Goal: Task Accomplishment & Management: Complete application form

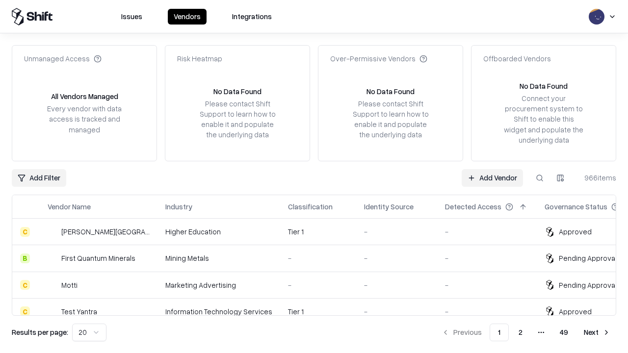
click at [492, 178] on link "Add Vendor" at bounding box center [492, 178] width 61 height 18
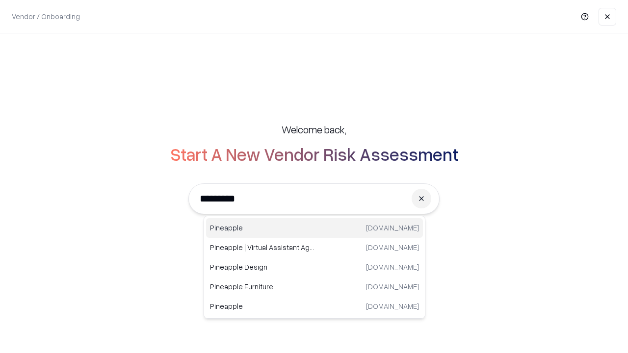
click at [314, 228] on div "Pineapple [DOMAIN_NAME]" at bounding box center [314, 228] width 217 height 20
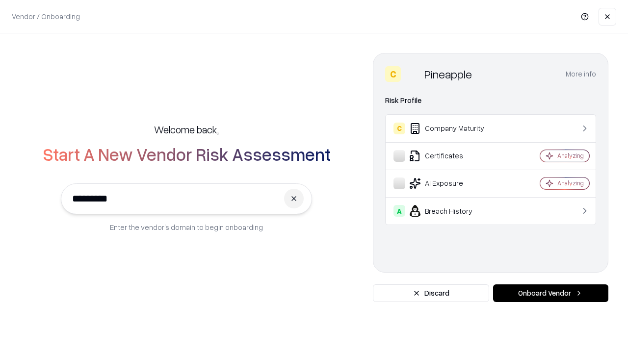
type input "*********"
click at [550, 293] on button "Onboard Vendor" at bounding box center [550, 294] width 115 height 18
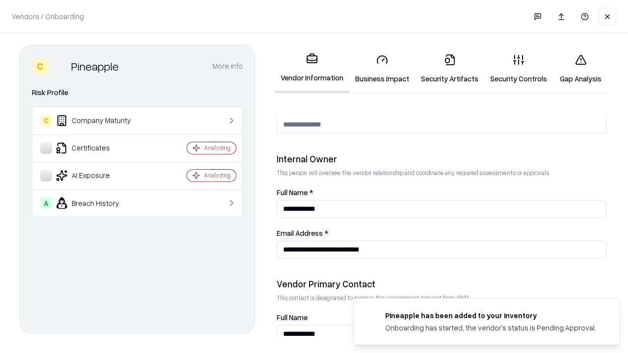
scroll to position [508, 0]
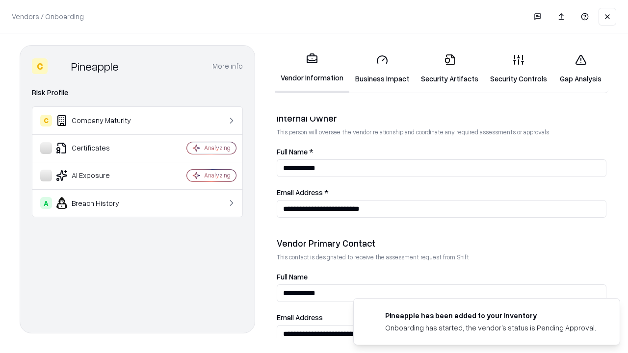
click at [382, 69] on link "Business Impact" at bounding box center [382, 69] width 66 height 46
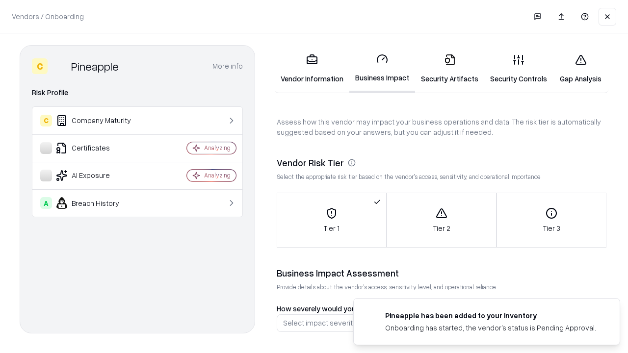
click at [449, 69] on link "Security Artifacts" at bounding box center [449, 69] width 69 height 46
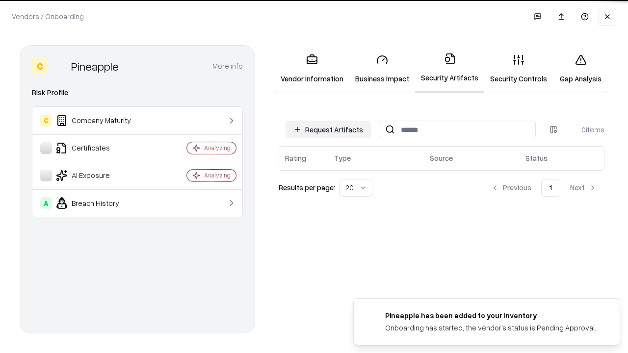
click at [328, 129] on button "Request Artifacts" at bounding box center [327, 130] width 85 height 18
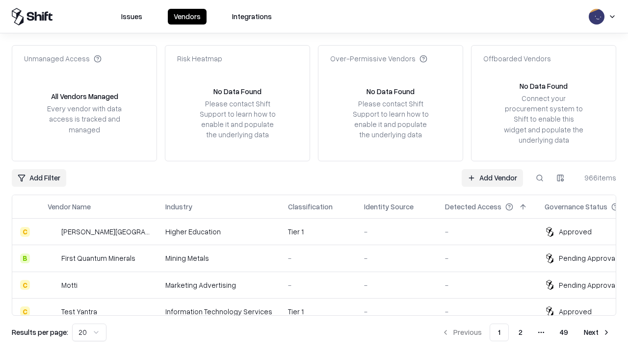
click at [492, 178] on link "Add Vendor" at bounding box center [492, 178] width 61 height 18
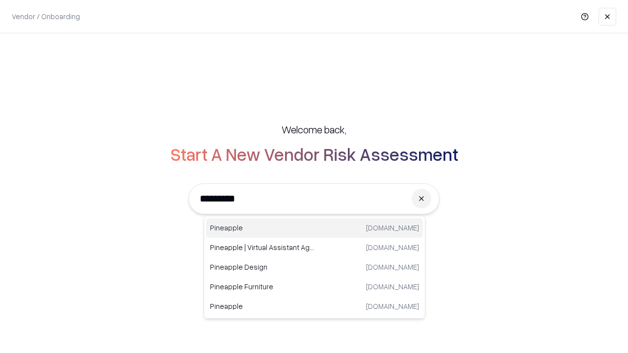
click at [314, 228] on div "Pineapple [DOMAIN_NAME]" at bounding box center [314, 228] width 217 height 20
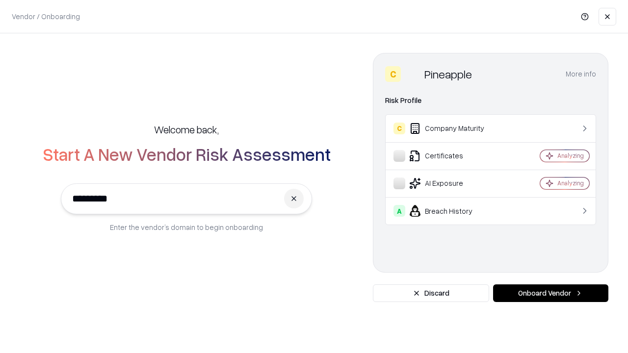
type input "*********"
click at [550, 293] on button "Onboard Vendor" at bounding box center [550, 294] width 115 height 18
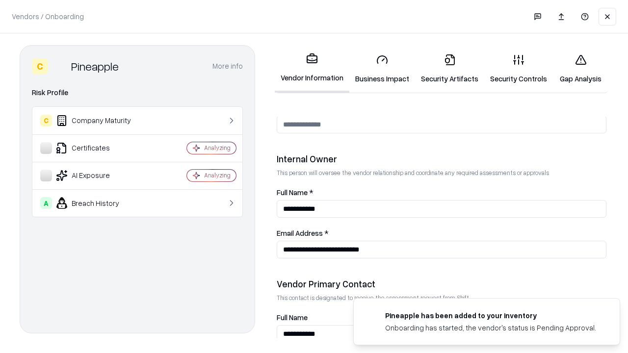
scroll to position [508, 0]
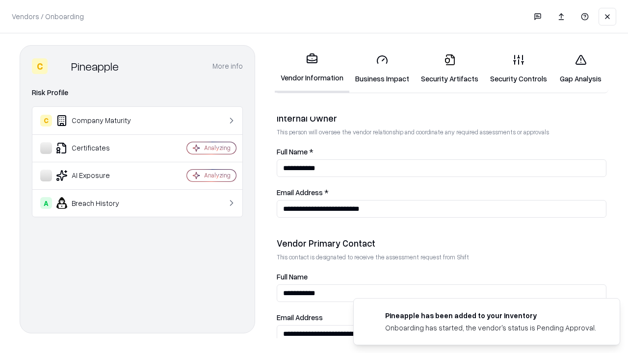
click at [580, 69] on link "Gap Analysis" at bounding box center [580, 69] width 55 height 46
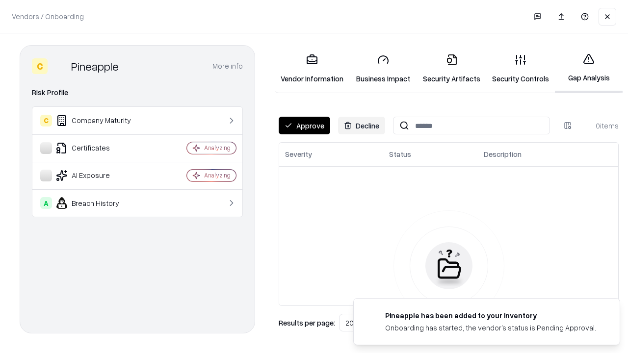
click at [304, 126] on button "Approve" at bounding box center [305, 126] width 52 height 18
